Goal: Check status: Check status

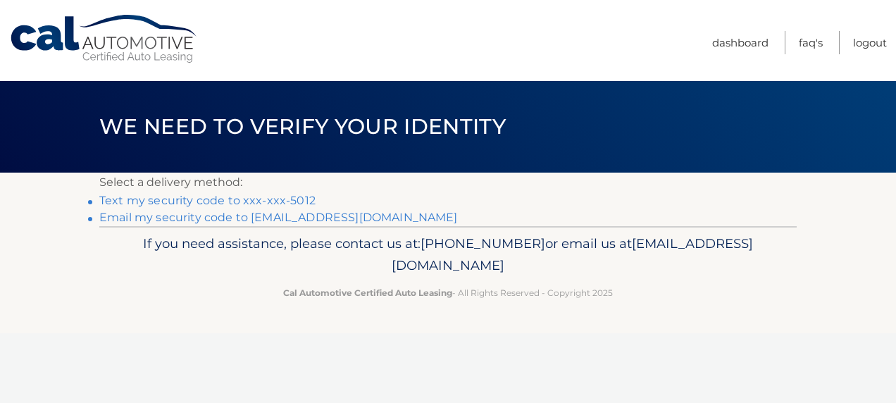
click at [270, 199] on link "Text my security code to xxx-xxx-5012" at bounding box center [207, 200] width 216 height 13
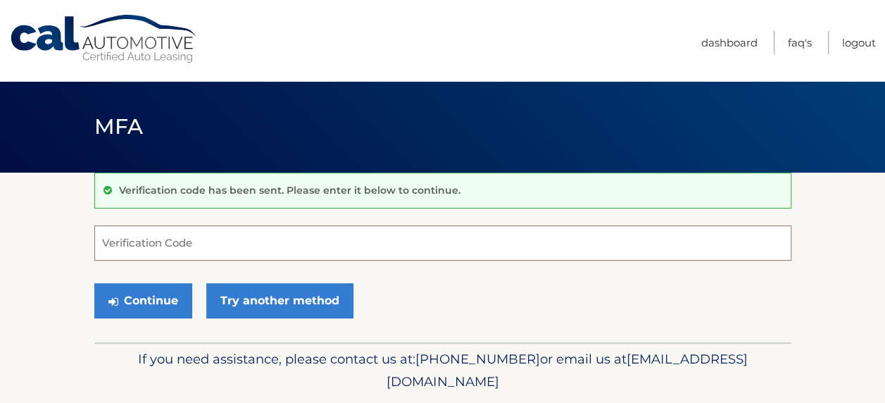
click at [218, 254] on input "Verification Code" at bounding box center [442, 242] width 697 height 35
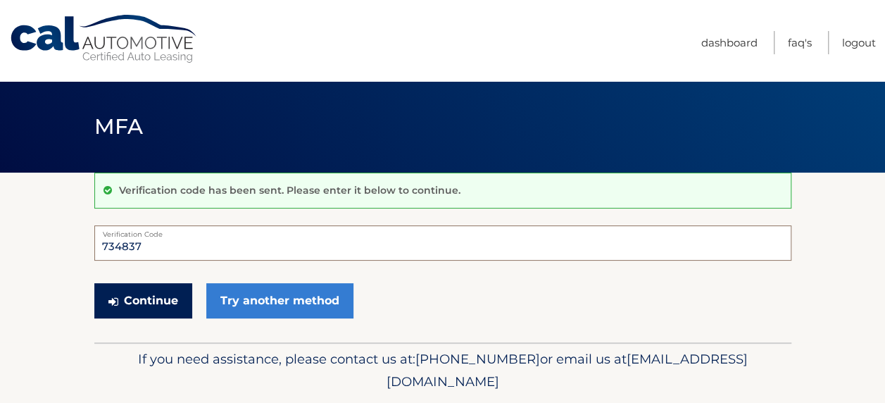
type input "734837"
click at [145, 285] on button "Continue" at bounding box center [143, 300] width 98 height 35
click at [158, 308] on button "Continue" at bounding box center [143, 300] width 98 height 35
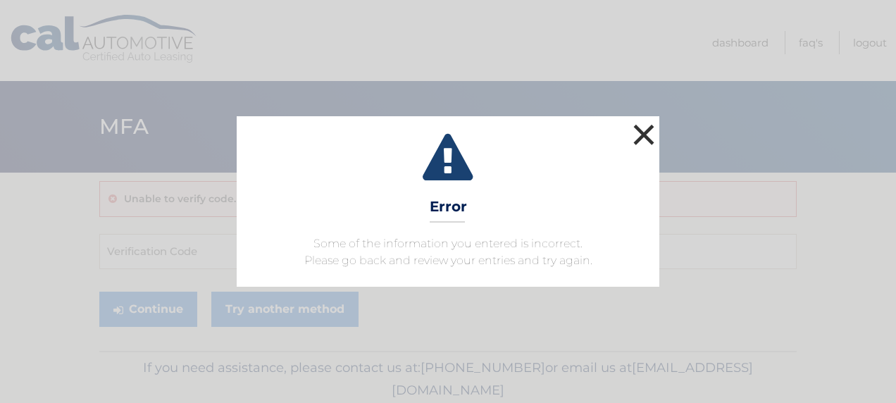
click at [644, 128] on button "×" at bounding box center [644, 134] width 28 height 28
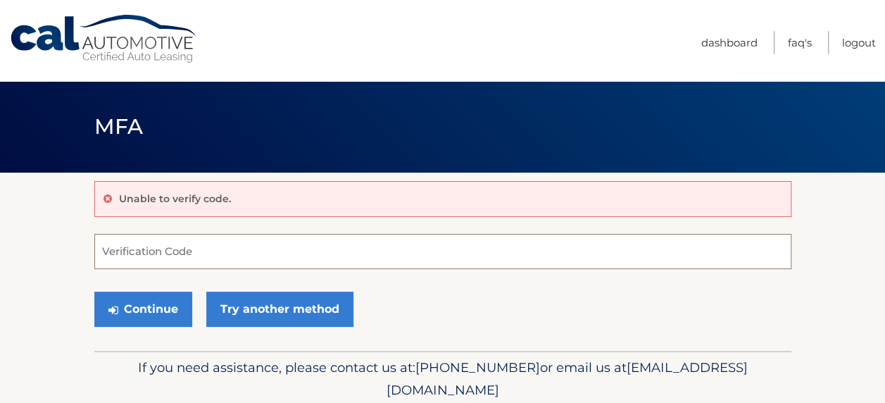
click at [182, 257] on input "Verification Code" at bounding box center [442, 251] width 697 height 35
click at [201, 245] on input "Verification Code" at bounding box center [442, 251] width 697 height 35
click at [285, 239] on input "Verification Code" at bounding box center [442, 251] width 697 height 35
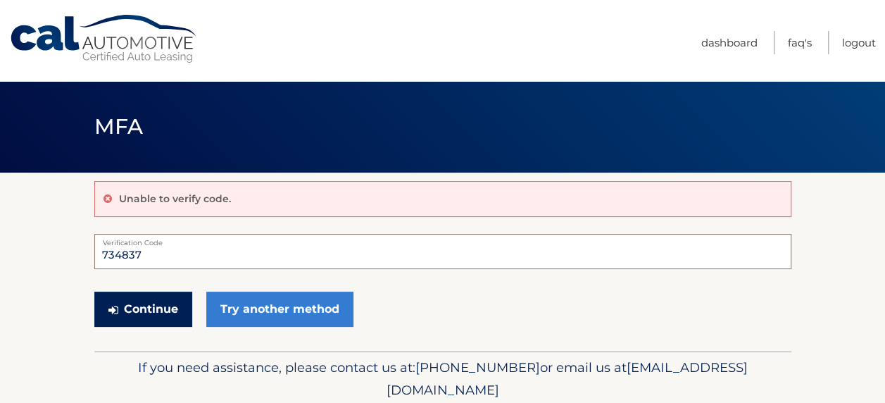
type input "734837"
click at [151, 316] on button "Continue" at bounding box center [143, 309] width 98 height 35
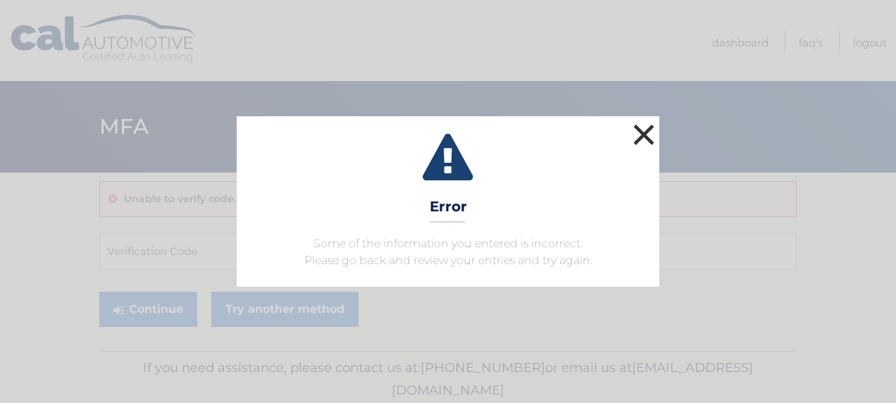
click at [649, 130] on button "×" at bounding box center [644, 134] width 28 height 28
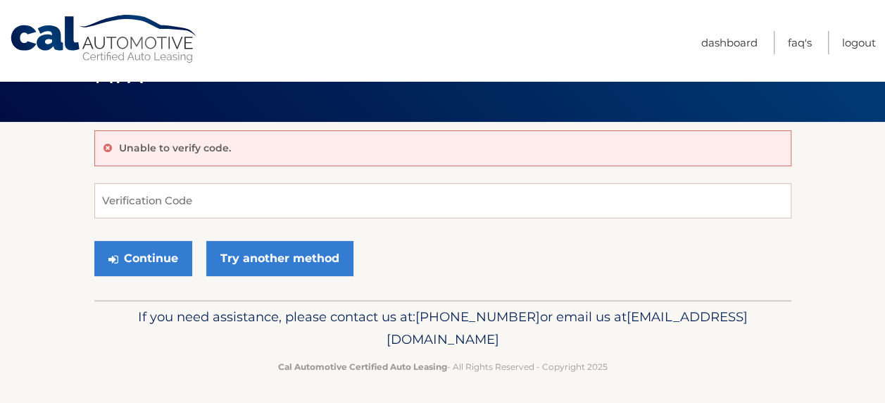
scroll to position [54, 0]
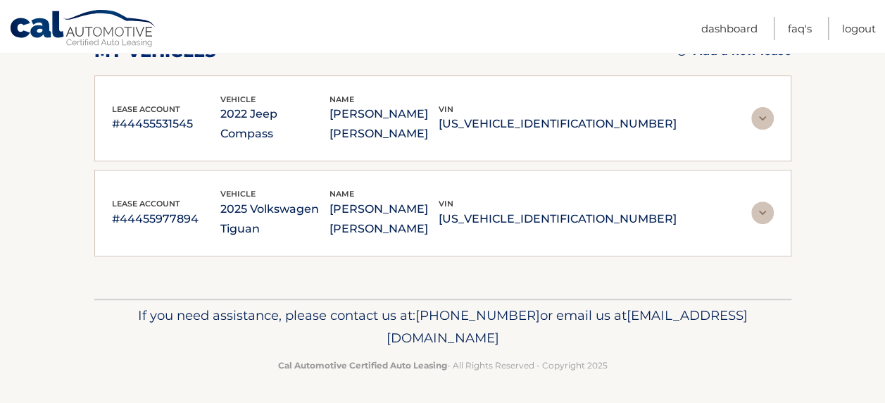
scroll to position [217, 0]
click at [765, 120] on img at bounding box center [762, 117] width 23 height 23
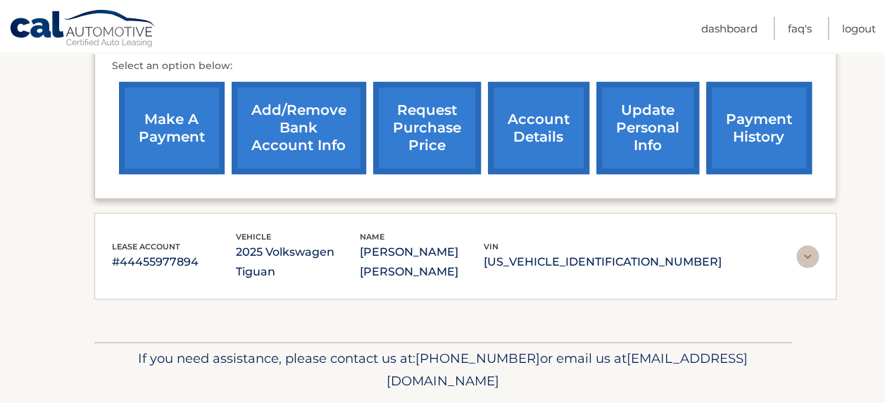
scroll to position [633, 0]
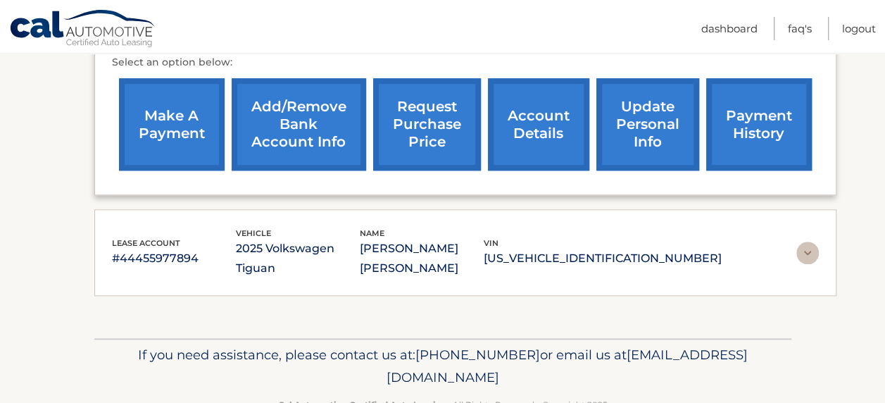
click at [544, 120] on link "account details" at bounding box center [538, 124] width 101 height 92
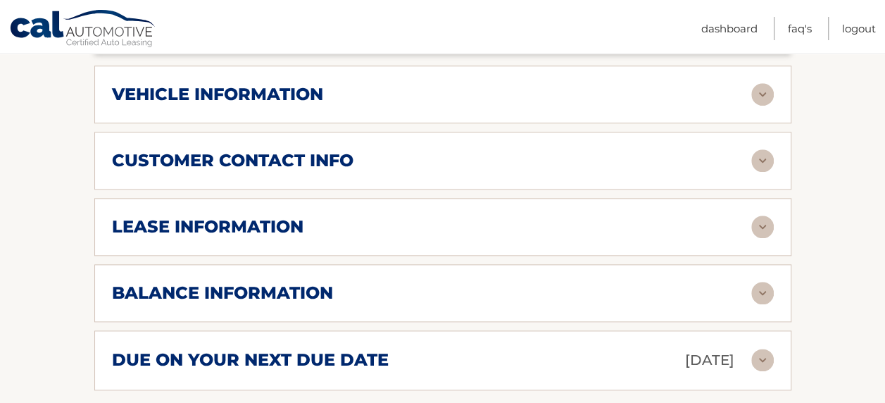
scroll to position [704, 0]
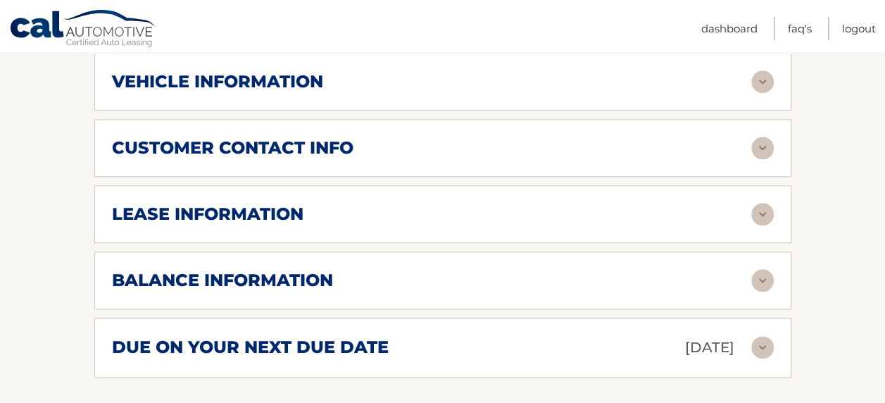
click at [304, 84] on h2 "vehicle information" at bounding box center [217, 81] width 211 height 21
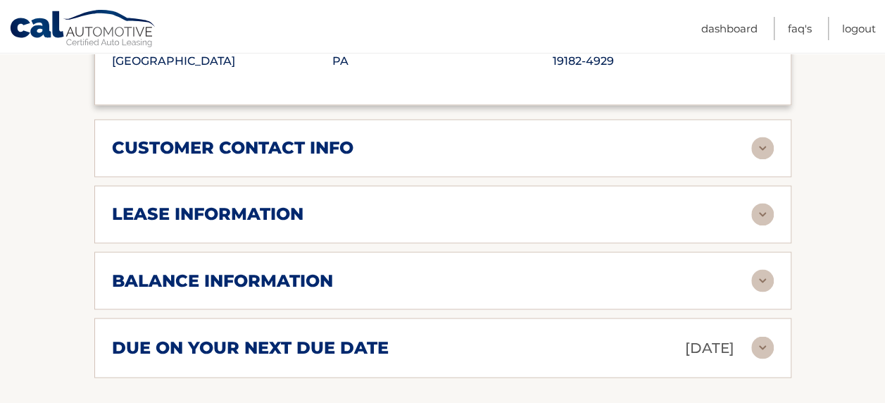
scroll to position [1056, 0]
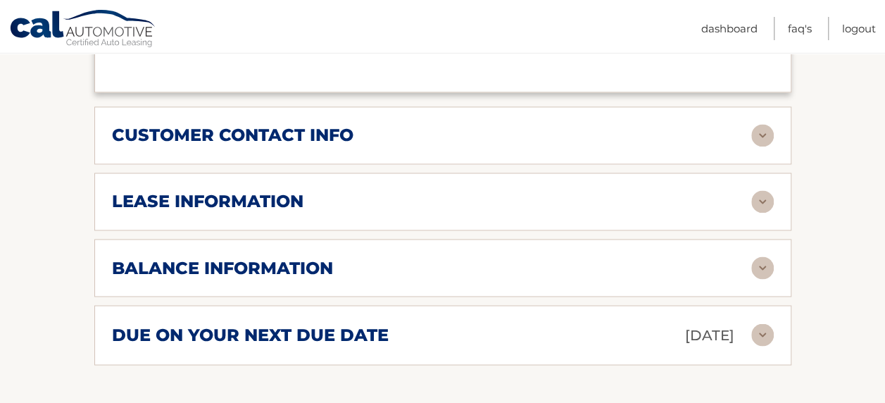
click at [756, 132] on img at bounding box center [762, 135] width 23 height 23
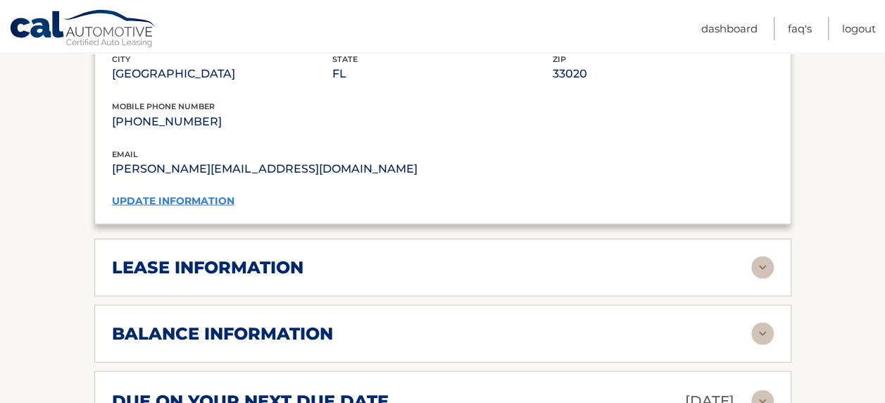
scroll to position [1338, 0]
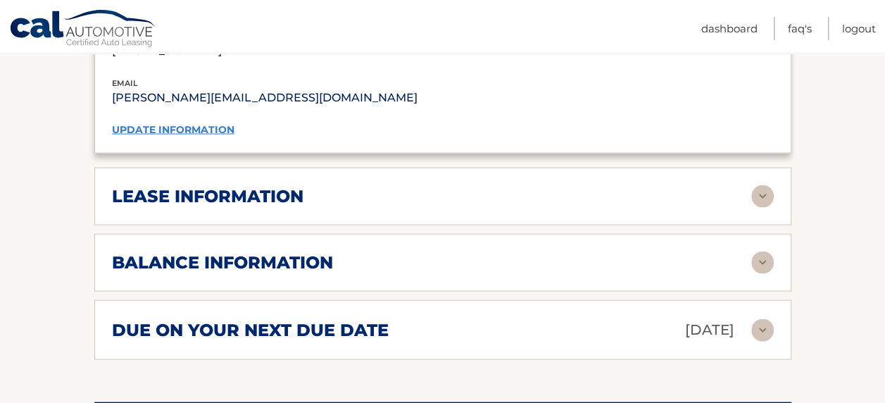
click at [760, 185] on img at bounding box center [762, 196] width 23 height 23
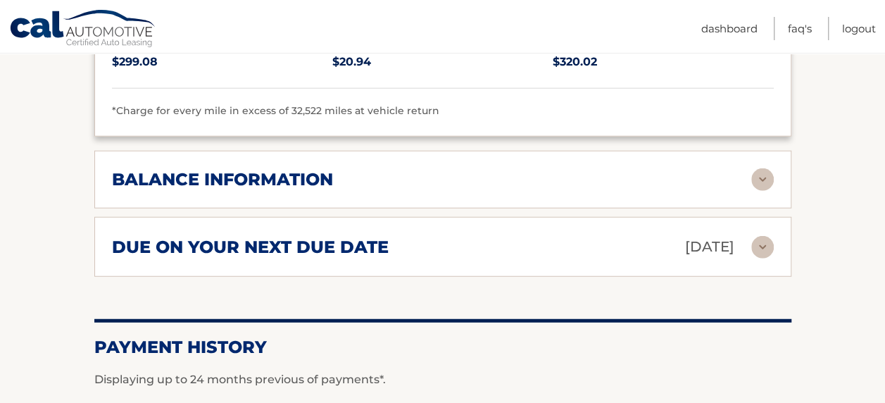
scroll to position [1690, 0]
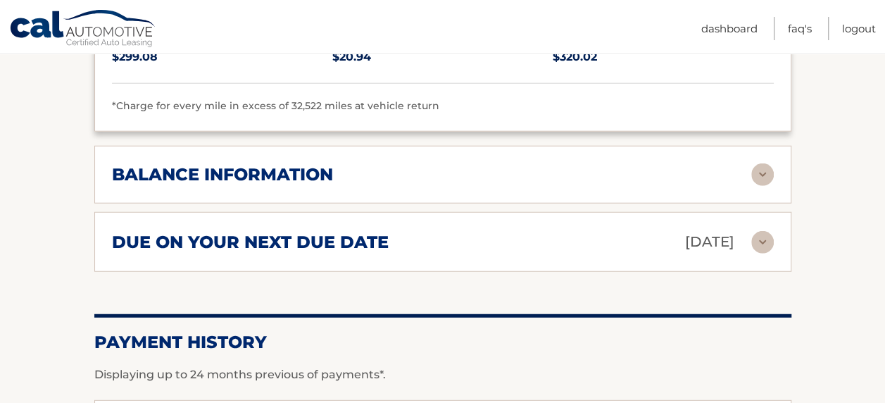
click at [774, 167] on div "balance information Payments Received 39 Payments Remaining Next Payment will b…" at bounding box center [442, 175] width 697 height 58
click at [759, 171] on img at bounding box center [762, 174] width 23 height 23
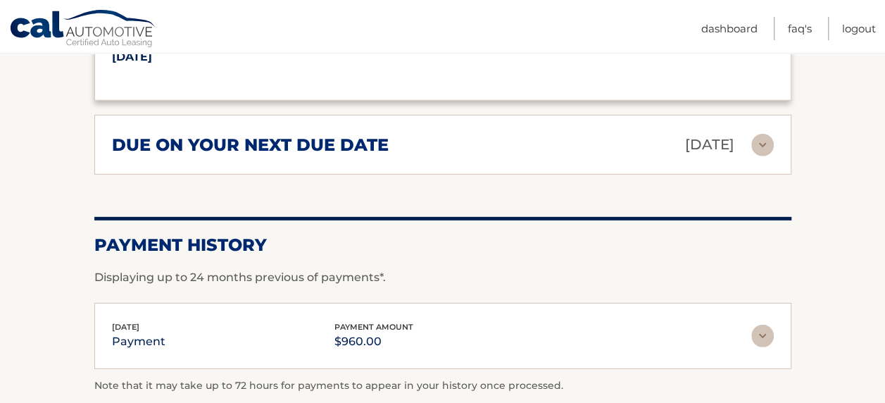
scroll to position [1972, 0]
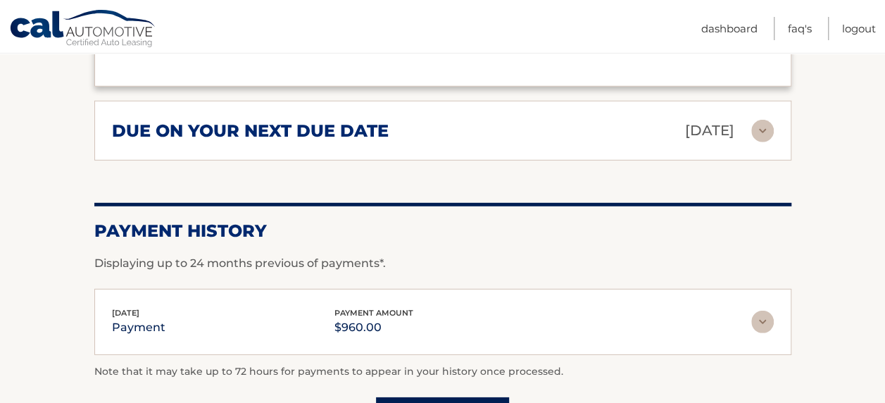
click at [756, 311] on img at bounding box center [762, 322] width 23 height 23
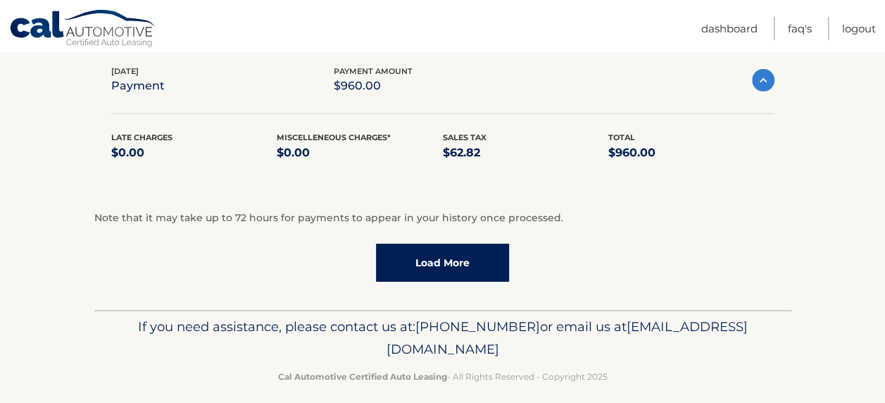
scroll to position [2216, 0]
